Goal: Task Accomplishment & Management: Manage account settings

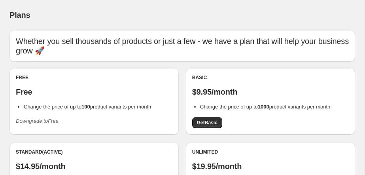
scroll to position [40, 0]
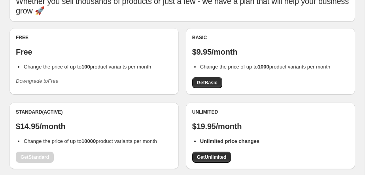
click at [51, 63] on li "Change the price of up to 100 product variants per month" at bounding box center [98, 67] width 149 height 8
click at [58, 78] on icon "Downgrade to Free" at bounding box center [37, 81] width 43 height 6
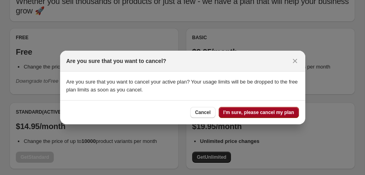
click at [226, 112] on span "I'm sure, please cancel my plan" at bounding box center [258, 112] width 71 height 6
